Goal: Task Accomplishment & Management: Manage account settings

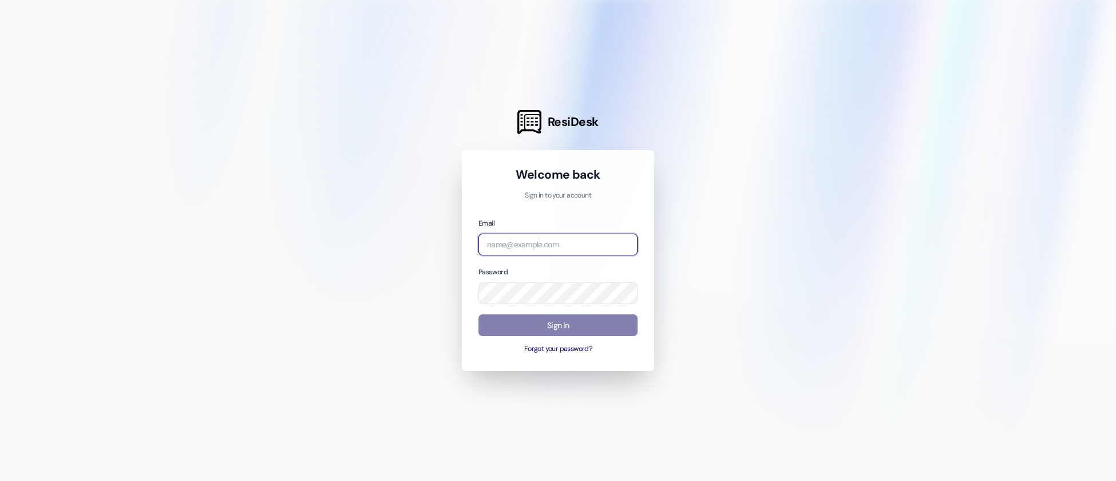
click at [546, 238] on input "email" at bounding box center [558, 245] width 159 height 22
click at [556, 247] on input "email" at bounding box center [558, 245] width 159 height 22
click at [761, 220] on div at bounding box center [558, 240] width 1116 height 481
click at [582, 247] on input "email" at bounding box center [558, 245] width 159 height 22
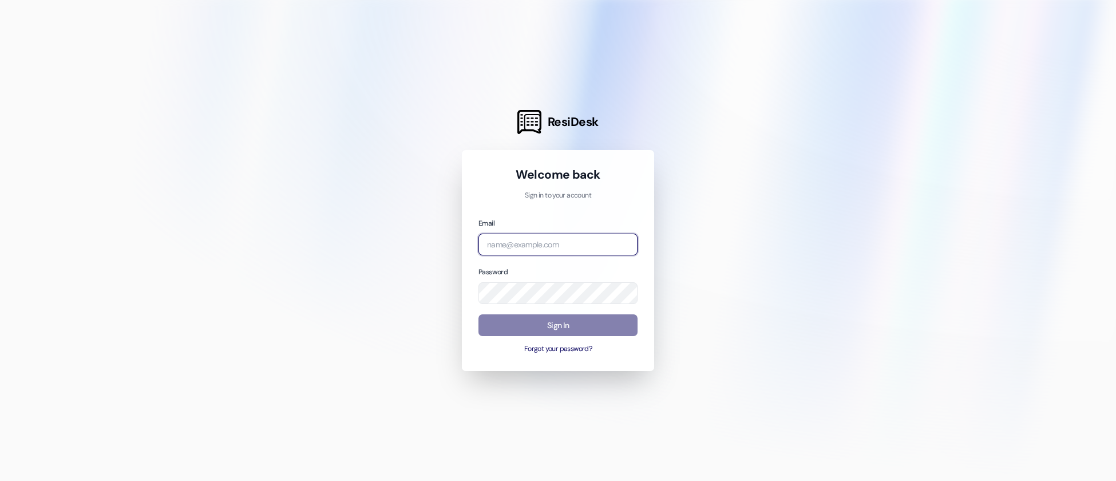
click at [496, 247] on input "email" at bounding box center [558, 245] width 159 height 22
paste input "[EMAIL_ADDRESS][PERSON_NAME][PERSON_NAME][DOMAIN_NAME]"
type input "[EMAIL_ADDRESS][PERSON_NAME][PERSON_NAME][DOMAIN_NAME]"
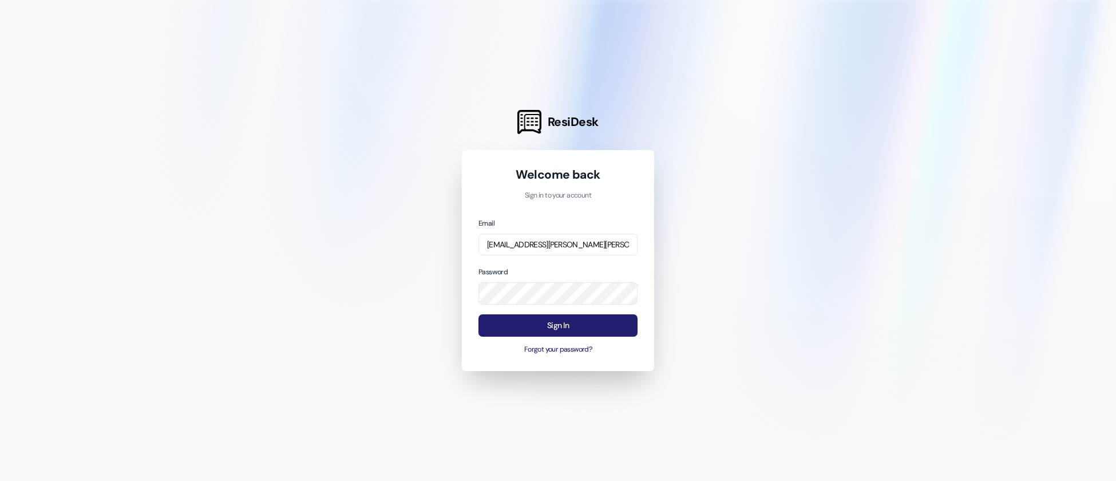
click at [516, 330] on button "Sign In" at bounding box center [558, 325] width 159 height 22
click at [516, 327] on button "Sign In" at bounding box center [558, 325] width 159 height 22
click at [561, 247] on input "[EMAIL_ADDRESS][PERSON_NAME][PERSON_NAME][DOMAIN_NAME]" at bounding box center [558, 245] width 159 height 22
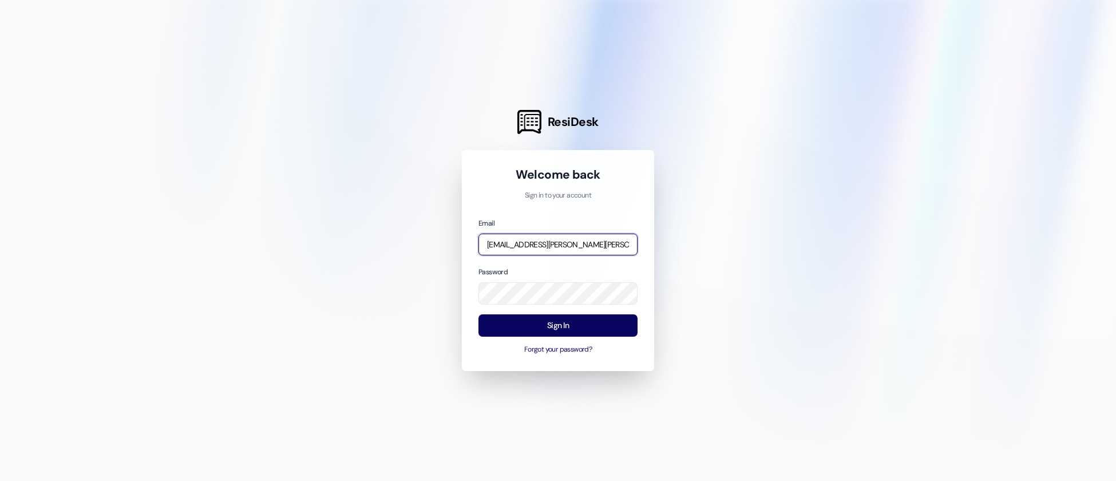
click at [561, 247] on input "[EMAIL_ADDRESS][PERSON_NAME][PERSON_NAME][DOMAIN_NAME]" at bounding box center [558, 245] width 159 height 22
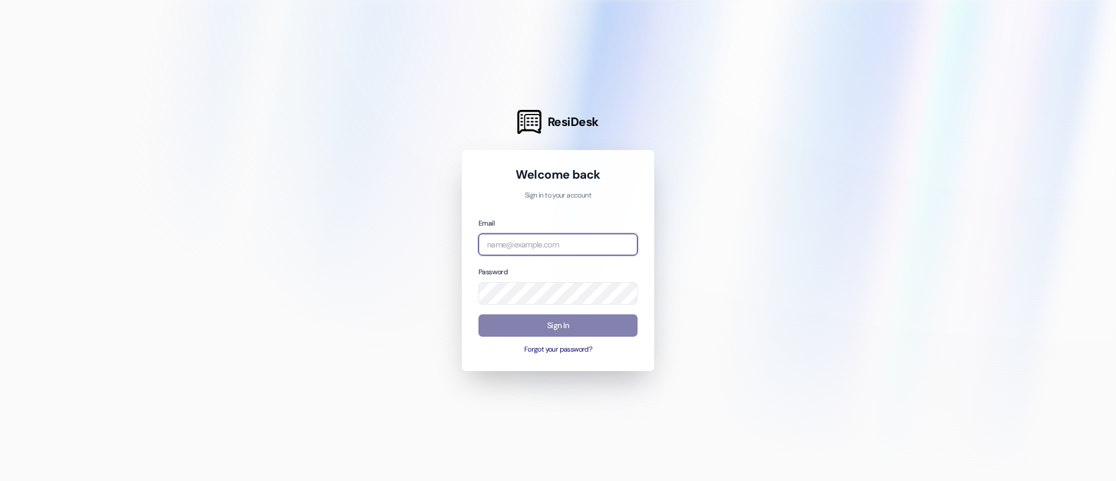
paste input "password!"
type input "password!"
